Goal: Task Accomplishment & Management: Use online tool/utility

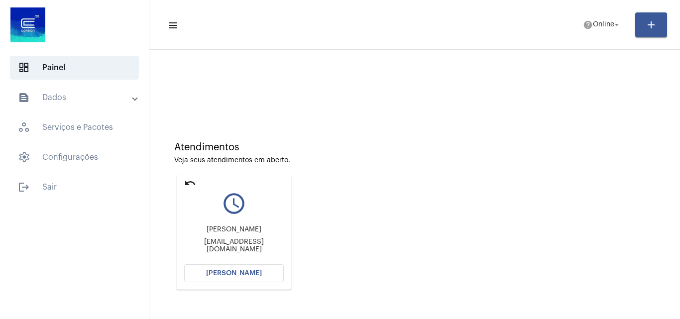
drag, startPoint x: 248, startPoint y: 277, endPoint x: 268, endPoint y: 283, distance: 20.9
click at [254, 279] on button "[PERSON_NAME]" at bounding box center [234, 273] width 100 height 18
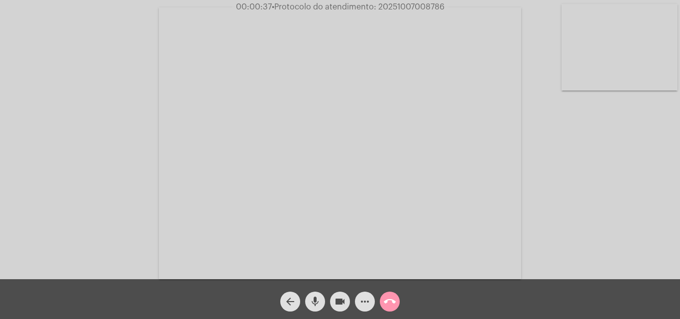
click at [609, 67] on video at bounding box center [620, 47] width 116 height 87
click at [88, 148] on video at bounding box center [125, 142] width 116 height 87
click at [598, 63] on video at bounding box center [620, 47] width 116 height 87
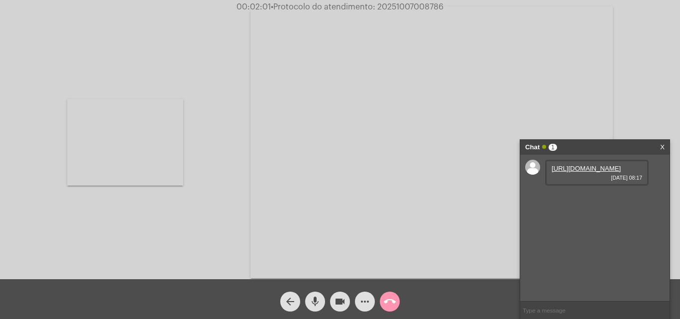
click at [585, 172] on link "[URL][DOMAIN_NAME]" at bounding box center [586, 168] width 69 height 7
click at [208, 13] on div "Acessando Câmera e Microfone..." at bounding box center [340, 140] width 678 height 279
click at [361, 297] on mat-icon "more_horiz" at bounding box center [365, 302] width 12 height 12
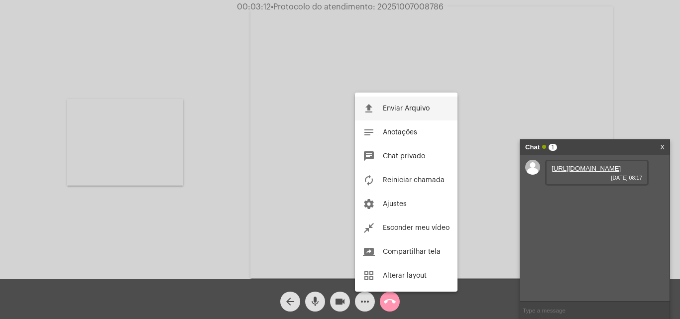
click at [415, 106] on span "Enviar Arquivo" at bounding box center [406, 108] width 47 height 7
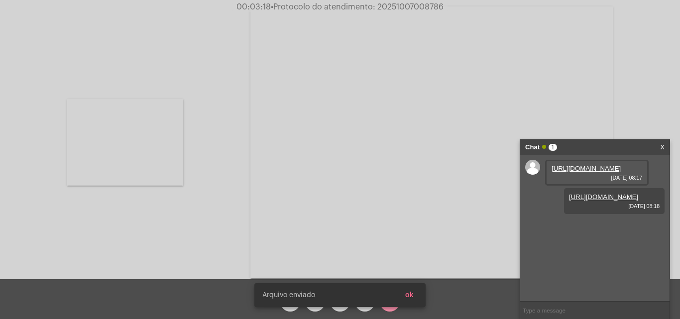
click at [418, 10] on span "• Protocolo do atendimento: 20251007008786" at bounding box center [357, 7] width 173 height 8
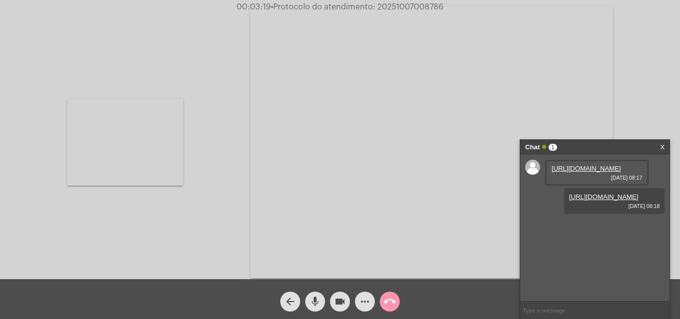
copy span "20251007008786"
click at [134, 142] on video at bounding box center [125, 142] width 116 height 87
copy span "20251007008786"
click at [445, 207] on video at bounding box center [340, 143] width 362 height 272
click at [163, 116] on video at bounding box center [172, 141] width 325 height 243
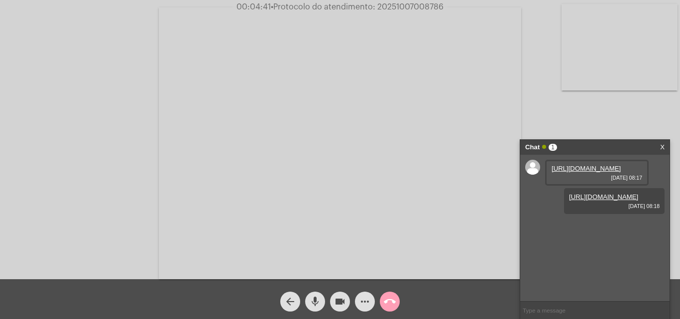
click at [391, 301] on mat-icon "call_end" at bounding box center [390, 302] width 12 height 12
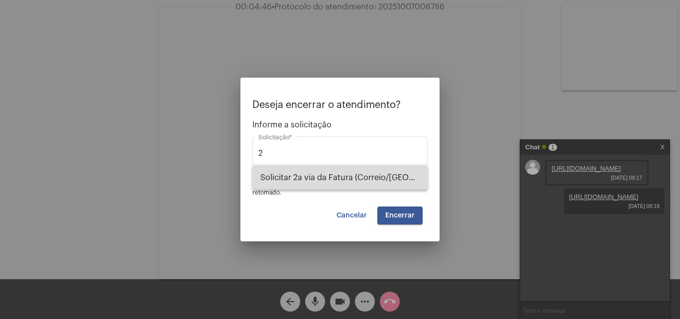
click at [386, 171] on span "Solicitar 2a via da Fatura (Correio/[GEOGRAPHIC_DATA]/Email)" at bounding box center [339, 178] width 159 height 24
type input "Solicitar 2a via da Fatura (Correio/[GEOGRAPHIC_DATA]/Email)"
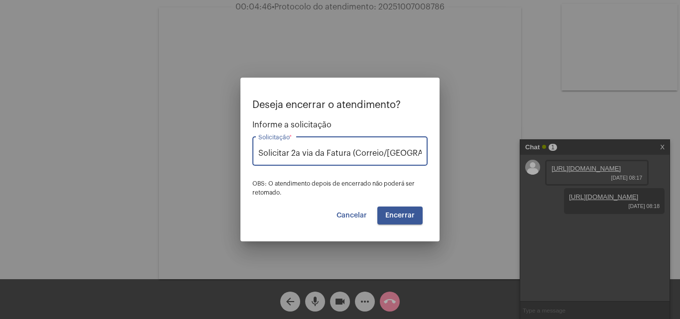
click at [395, 209] on button "Encerrar" at bounding box center [399, 216] width 45 height 18
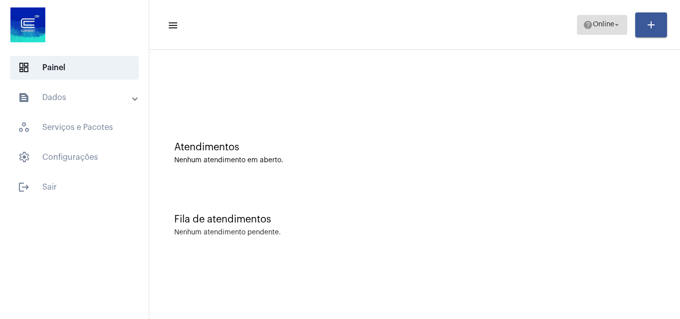
click at [583, 22] on mat-icon "help" at bounding box center [588, 25] width 10 height 10
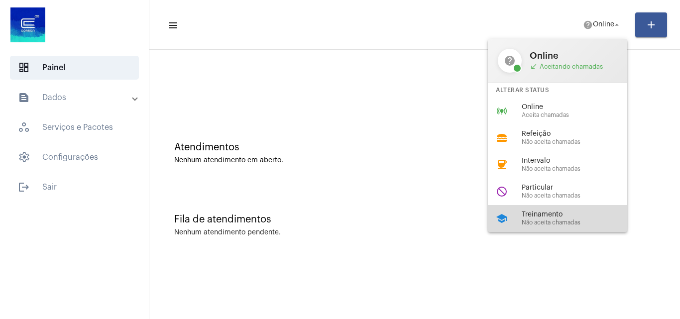
click at [565, 211] on span "Treinamento" at bounding box center [579, 214] width 114 height 7
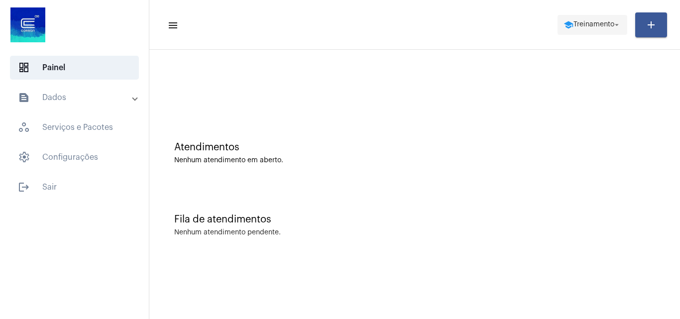
drag, startPoint x: 592, startPoint y: 16, endPoint x: 592, endPoint y: 22, distance: 5.5
click at [592, 20] on span "school Treinamento arrow_drop_down" at bounding box center [593, 24] width 58 height 18
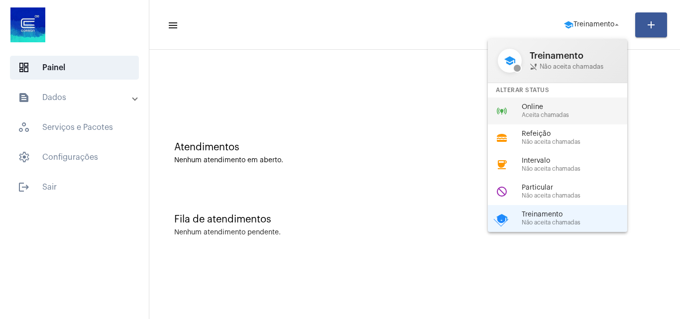
click at [548, 105] on span "Online" at bounding box center [579, 107] width 114 height 7
